Goal: Check status: Check status

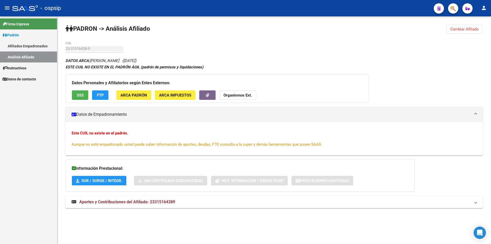
click at [17, 34] on span "Padrón" at bounding box center [11, 35] width 16 height 6
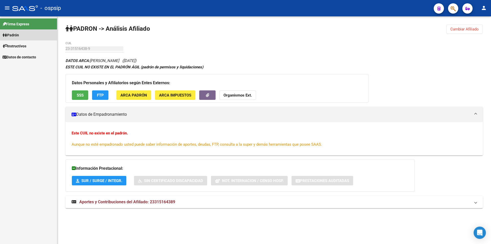
click at [17, 32] on span "Padrón" at bounding box center [11, 35] width 16 height 6
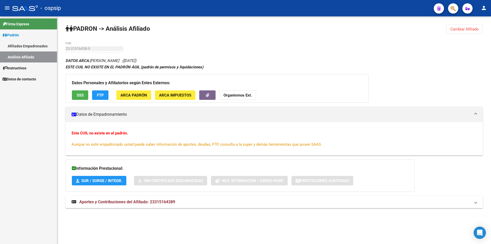
click at [30, 44] on link "Afiliados Empadronados" at bounding box center [28, 45] width 57 height 11
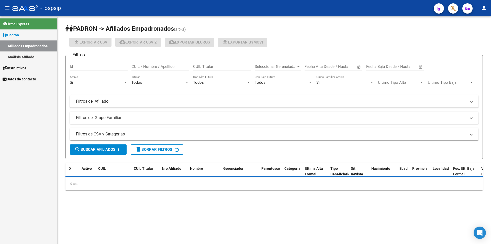
click at [29, 57] on link "Análisis Afiliado" at bounding box center [28, 56] width 57 height 11
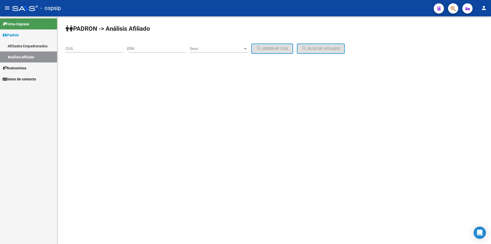
click at [76, 49] on input "CUIL" at bounding box center [94, 48] width 58 height 5
paste input "20-39114428-2"
type input "20-39114428-2"
click at [243, 52] on button "search Buscar afiliado" at bounding box center [321, 48] width 48 height 10
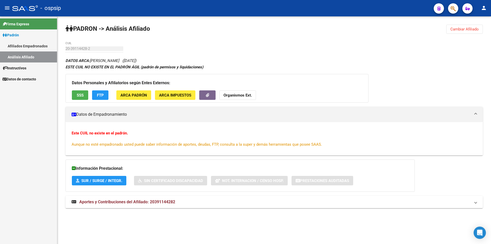
click at [82, 90] on div "Datos Personales y Afiliatorios según Entes Externos: SSS FTP ARCA Padrón ARCA …" at bounding box center [216, 88] width 303 height 29
click at [81, 93] on span "SSS" at bounding box center [80, 95] width 7 height 5
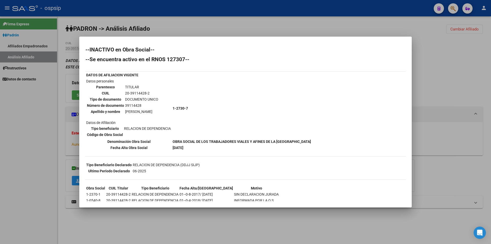
drag, startPoint x: 177, startPoint y: 141, endPoint x: 320, endPoint y: 141, distance: 143.0
click at [243, 141] on b "OBRA SOCIAL DE LOS TRABAJADORES VIALES Y AFINES DE LA [GEOGRAPHIC_DATA]" at bounding box center [242, 141] width 138 height 4
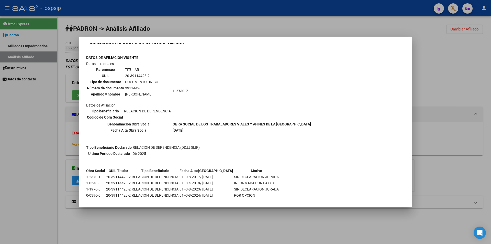
scroll to position [25, 0]
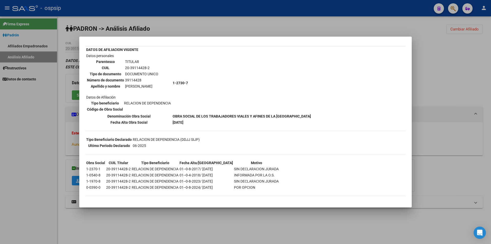
copy b "OBRA SOCIAL DE LOS TRABAJADORES VIALES Y AFINES DE LA [GEOGRAPHIC_DATA]"
click at [44, 101] on div at bounding box center [245, 122] width 491 height 244
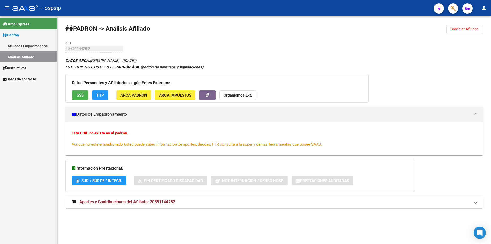
click at [31, 61] on link "Análisis Afiliado" at bounding box center [28, 56] width 57 height 11
click at [28, 46] on link "Afiliados Empadronados" at bounding box center [28, 45] width 57 height 11
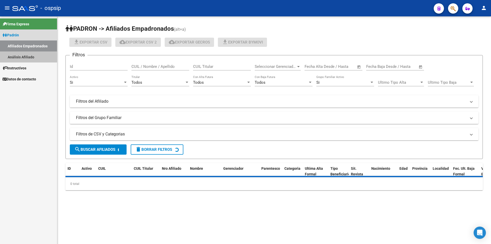
click at [29, 56] on link "Análisis Afiliado" at bounding box center [28, 56] width 57 height 11
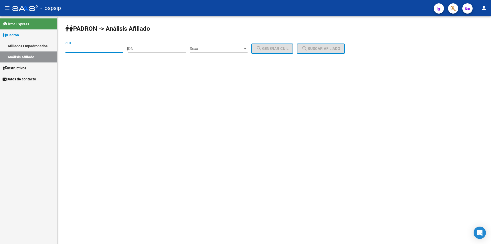
click at [79, 50] on input "CUIL" at bounding box center [94, 48] width 58 height 5
paste input "24-368974"
drag, startPoint x: 66, startPoint y: 48, endPoint x: 73, endPoint y: 48, distance: 6.9
click at [67, 48] on input "24-368974" at bounding box center [94, 48] width 58 height 5
type input "20-24368974-1"
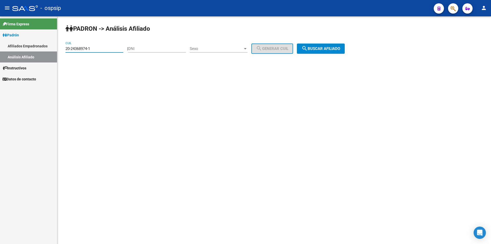
click at [243, 45] on button "search Buscar afiliado" at bounding box center [321, 48] width 48 height 10
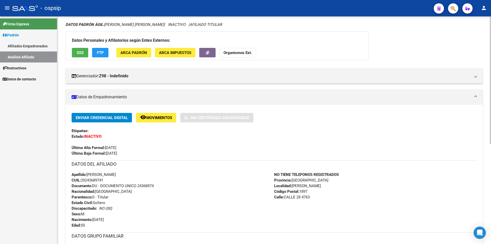
scroll to position [24, 0]
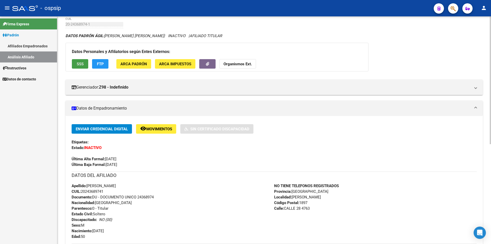
click at [82, 63] on span "SSS" at bounding box center [80, 64] width 7 height 5
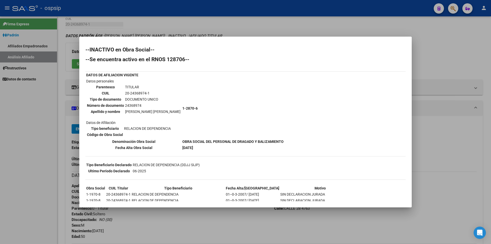
scroll to position [26, 0]
